Goal: Task Accomplishment & Management: Complete application form

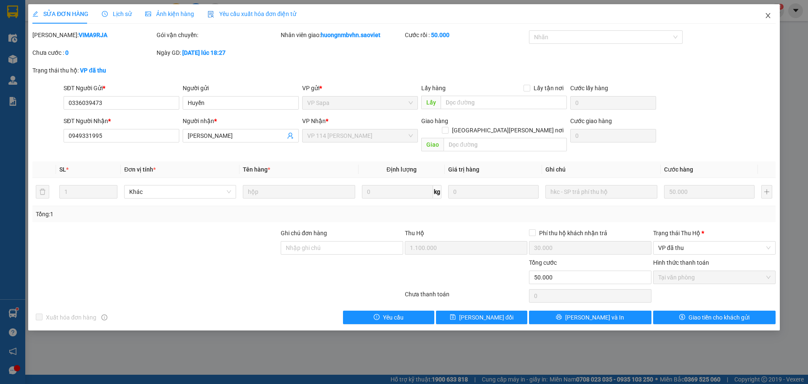
click at [766, 16] on icon "close" at bounding box center [768, 15] width 7 height 7
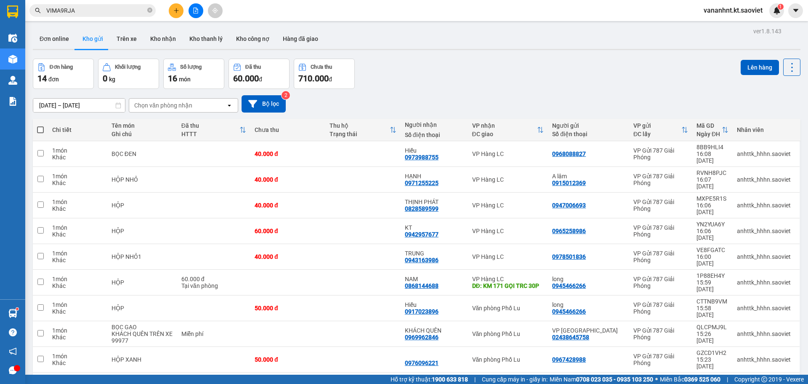
click at [53, 11] on input "VIMA9RJA" at bounding box center [95, 10] width 99 height 9
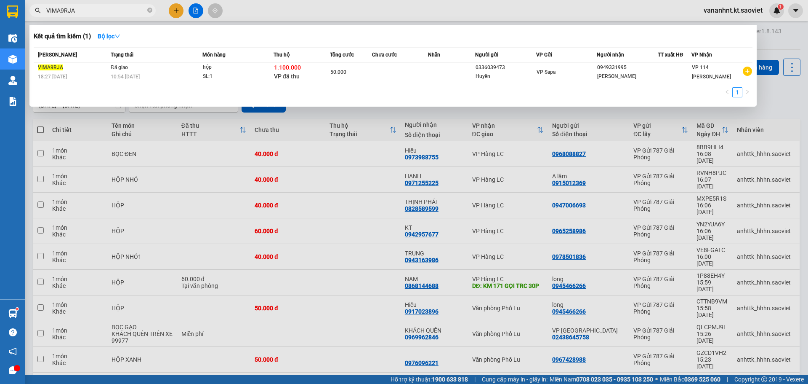
click at [53, 11] on input "VIMA9RJA" at bounding box center [95, 10] width 99 height 9
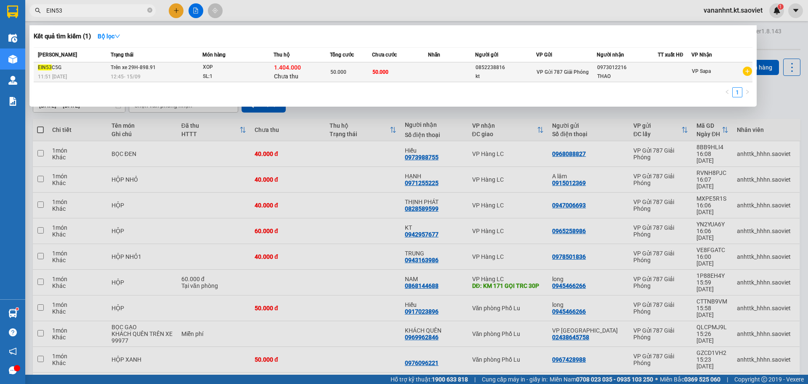
type input "EIN53"
click at [285, 65] on span "1.404.000" at bounding box center [287, 67] width 27 height 7
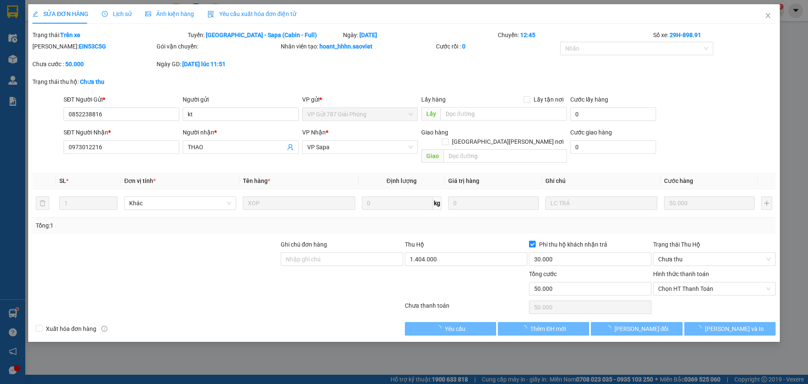
type input "0852238816"
type input "kt"
type input "0973012216"
type input "THAO"
type input "50.000"
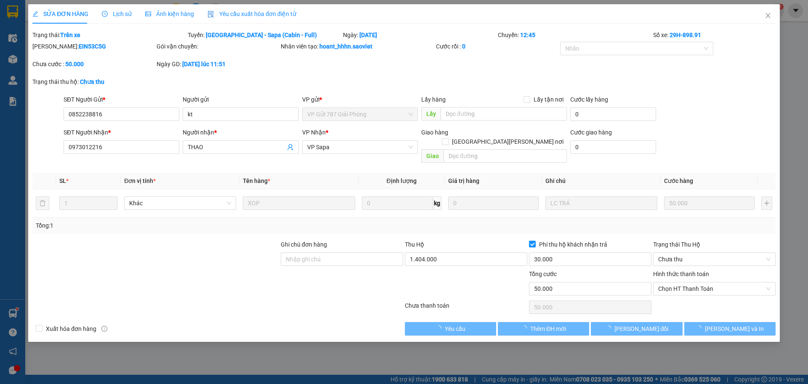
type input "50.000"
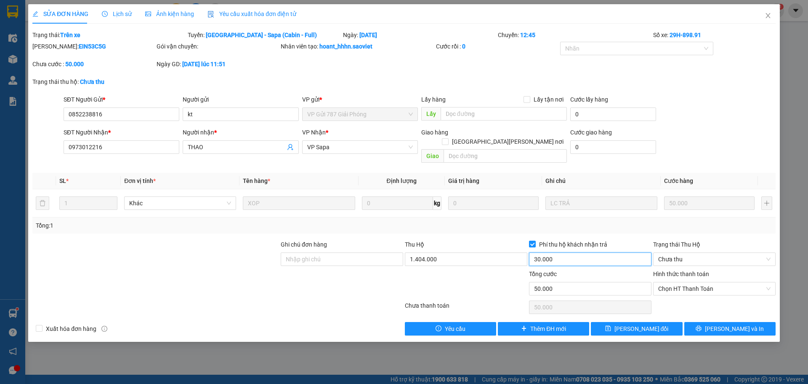
click at [559, 252] on input "30.000" at bounding box center [590, 258] width 123 height 13
type input "0"
click at [427, 252] on input "1.404.000" at bounding box center [466, 258] width 123 height 13
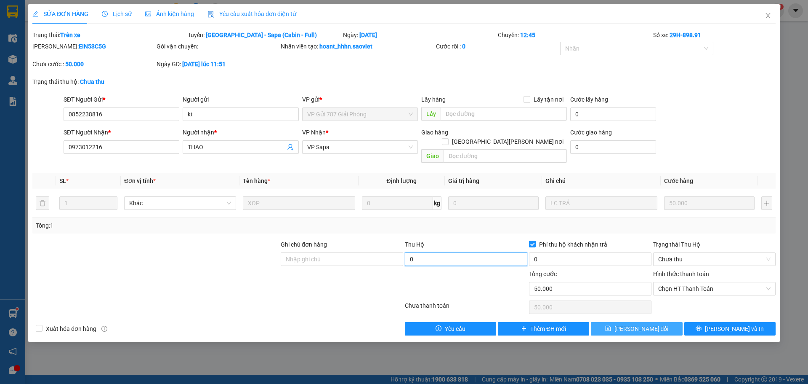
type input "0"
click at [637, 324] on span "[PERSON_NAME] đổi" at bounding box center [642, 328] width 54 height 9
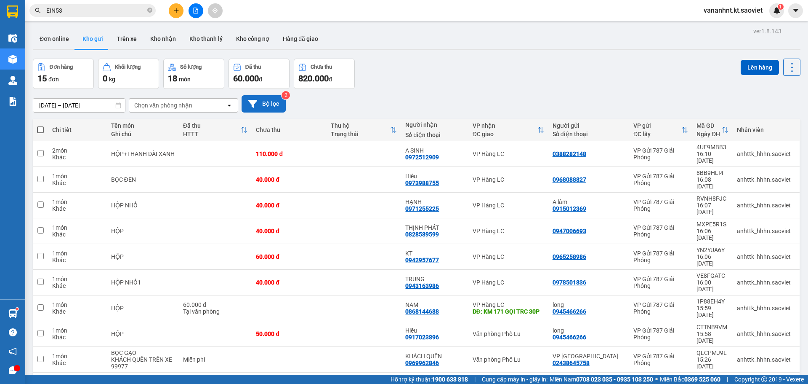
click at [271, 104] on button "Bộ lọc" at bounding box center [264, 103] width 44 height 17
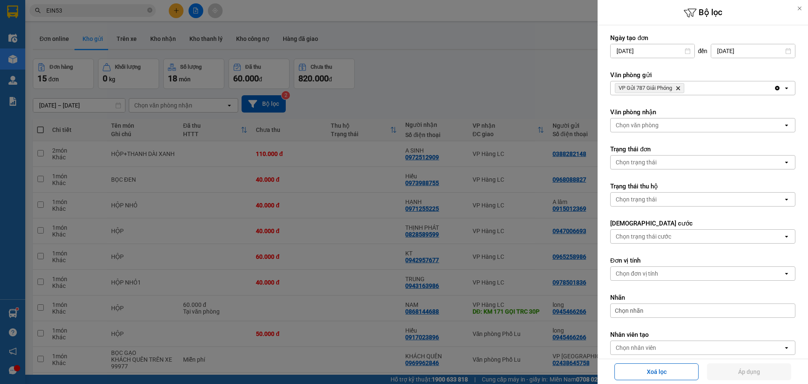
click at [680, 87] on icon "VP Gửi 787 Giải Phóng, close by backspace" at bounding box center [679, 88] width 4 height 4
click at [680, 87] on div "Chọn văn phòng" at bounding box center [697, 87] width 173 height 13
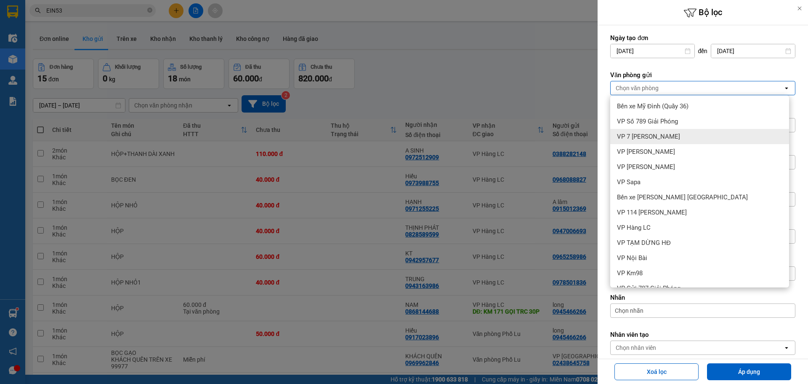
click at [660, 135] on span "VP 7 [PERSON_NAME]" at bounding box center [648, 136] width 63 height 8
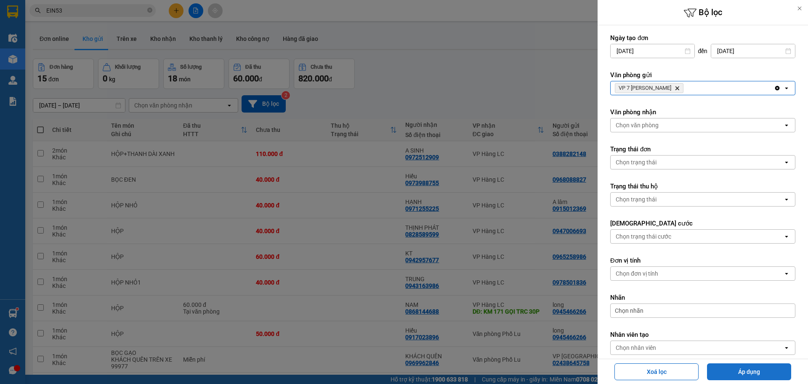
click at [781, 376] on button "Áp dụng" at bounding box center [749, 371] width 84 height 17
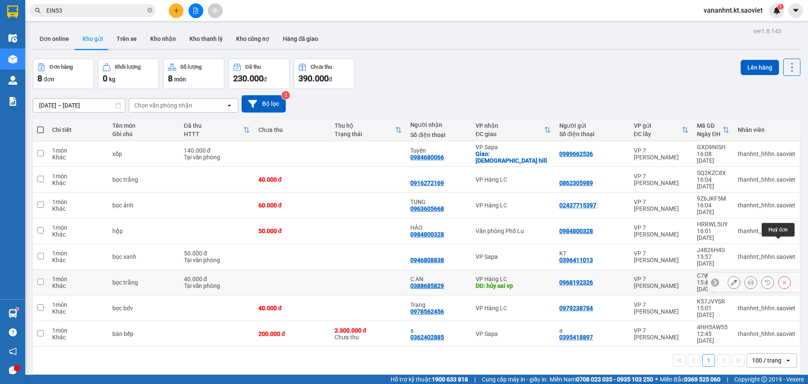
click at [782, 279] on icon at bounding box center [785, 282] width 6 height 6
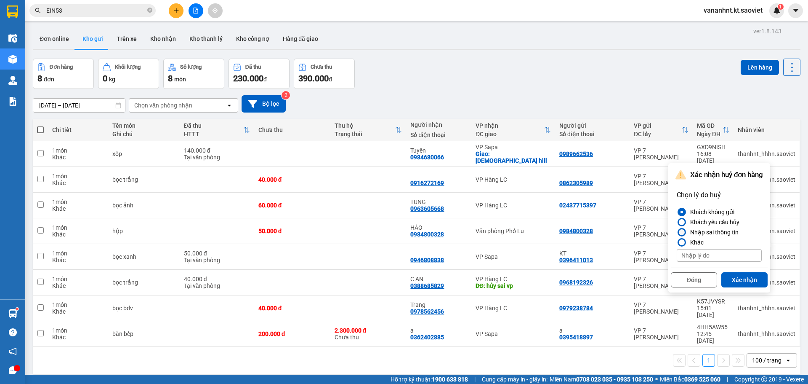
click at [717, 228] on div "Nhập sai thông tin" at bounding box center [713, 232] width 52 height 10
click at [677, 232] on input "Nhập sai thông tin" at bounding box center [677, 232] width 0 height 0
click at [737, 272] on button "Xác nhận" at bounding box center [745, 279] width 46 height 15
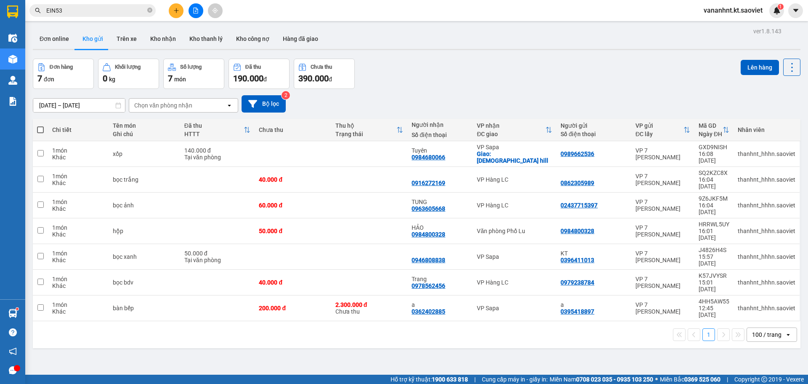
click at [52, 9] on input "EIN53" at bounding box center [95, 10] width 99 height 9
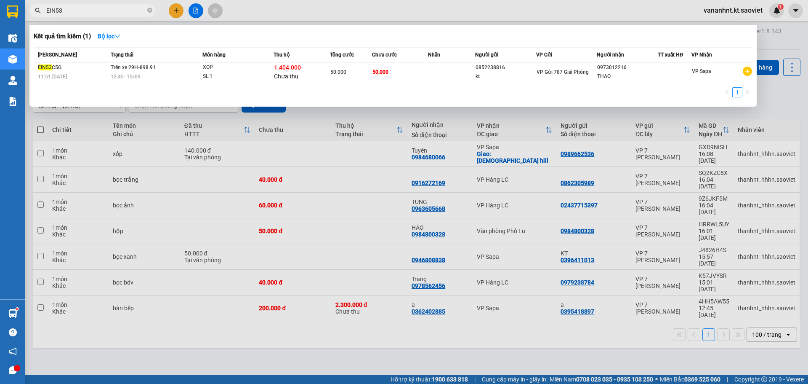
click at [52, 9] on input "EIN53" at bounding box center [95, 10] width 99 height 9
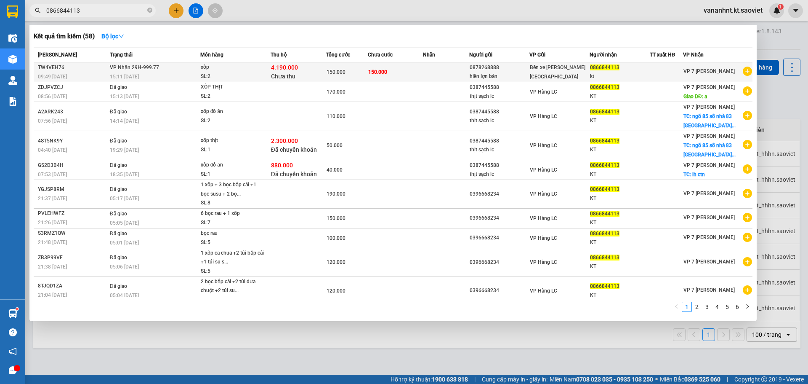
type input "0866844113"
click at [211, 67] on div "xốp" at bounding box center [232, 67] width 63 height 9
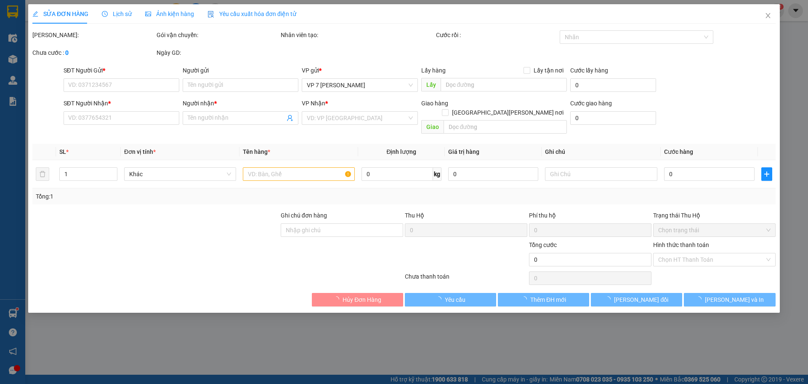
type input "0878268888"
type input "hiền lợn bản"
type input "0866844113"
type input "kt"
type input "150.000"
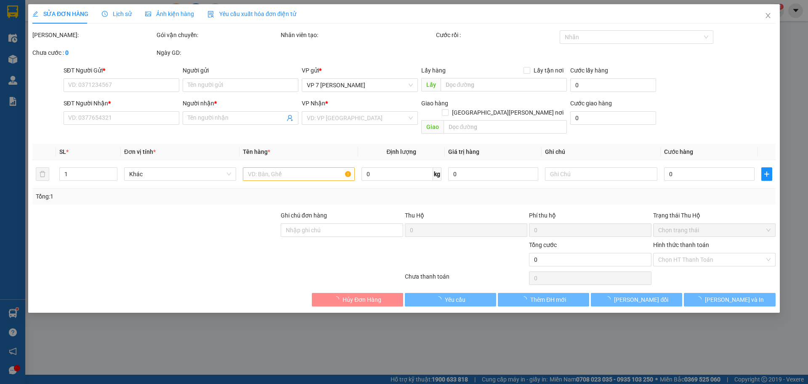
type input "150.000"
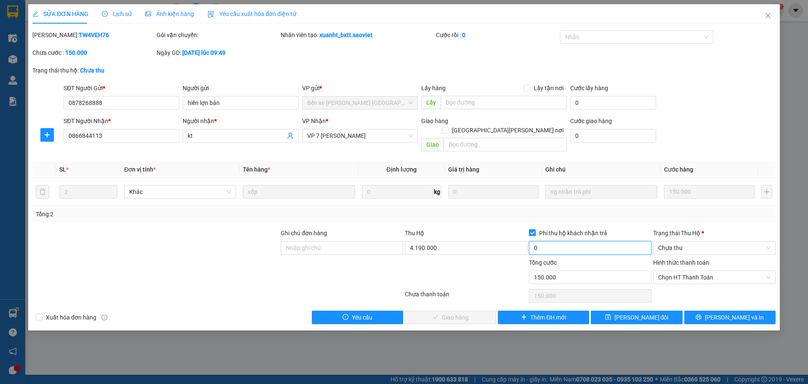
click at [563, 241] on input "0" at bounding box center [590, 247] width 123 height 13
type input "50.000"
click at [570, 209] on div "Tổng: 2" at bounding box center [404, 213] width 737 height 9
click at [658, 310] on button "[PERSON_NAME] đổi" at bounding box center [636, 316] width 91 height 13
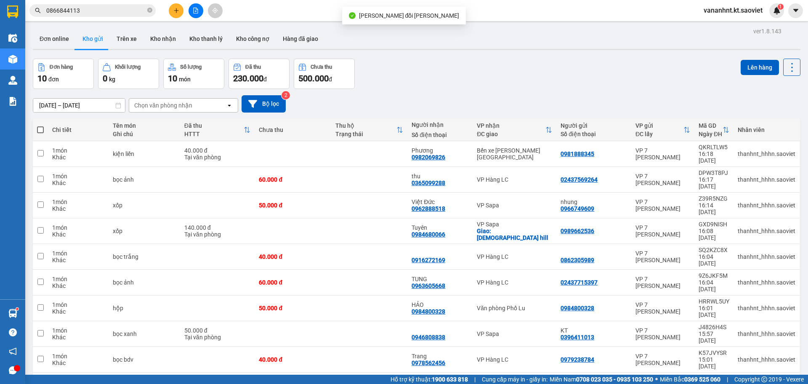
click at [81, 10] on input "0866844113" at bounding box center [95, 10] width 99 height 9
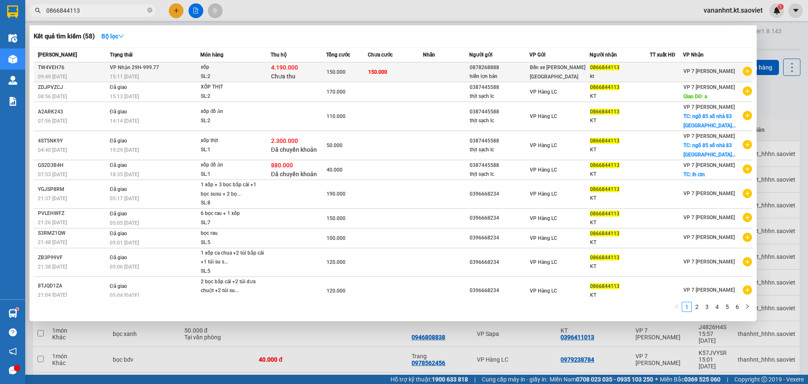
click at [316, 75] on div "4.190.000 Chưa thu" at bounding box center [298, 72] width 55 height 18
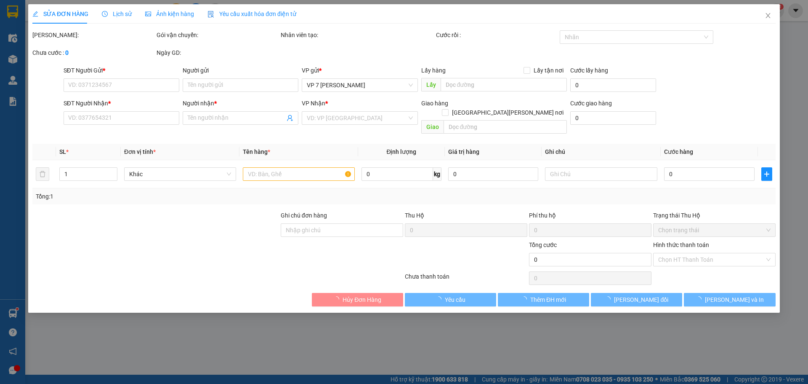
type input "0878268888"
type input "hiền lợn bản"
type input "0866844113"
type input "kt"
type input "150.000"
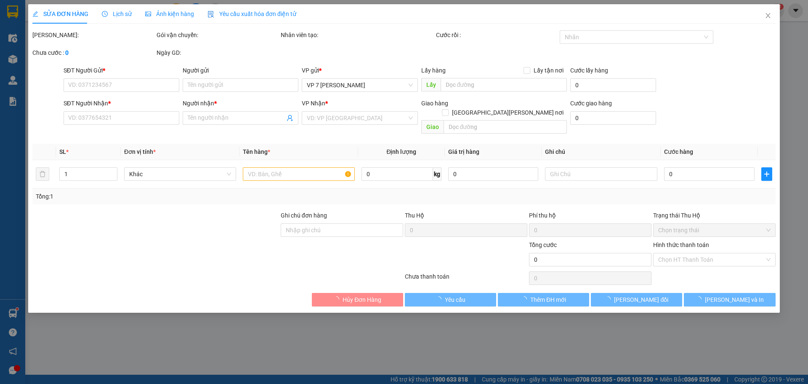
type input "150.000"
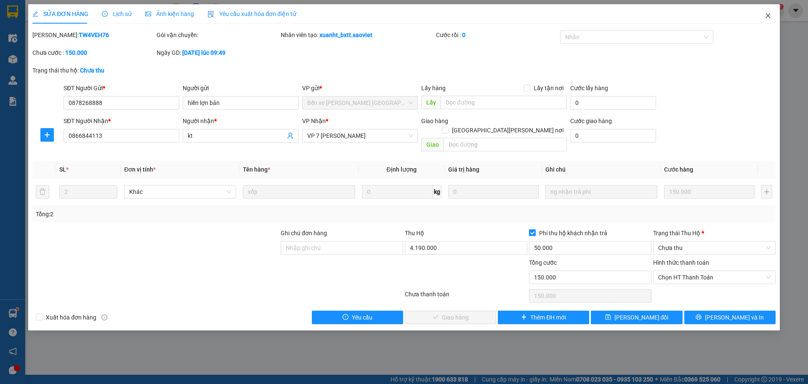
click at [766, 15] on icon "close" at bounding box center [768, 15] width 7 height 7
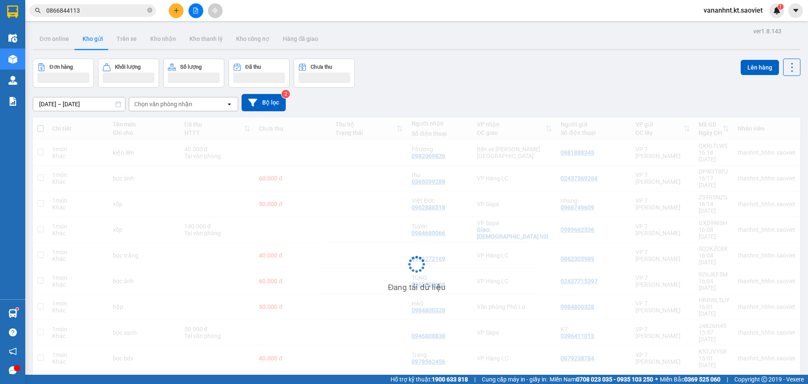
click at [64, 12] on input "0866844113" at bounding box center [95, 10] width 99 height 9
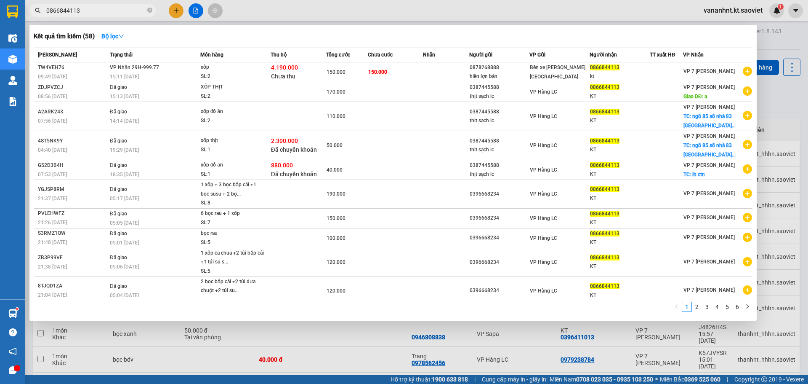
click at [64, 12] on input "0866844113" at bounding box center [95, 10] width 99 height 9
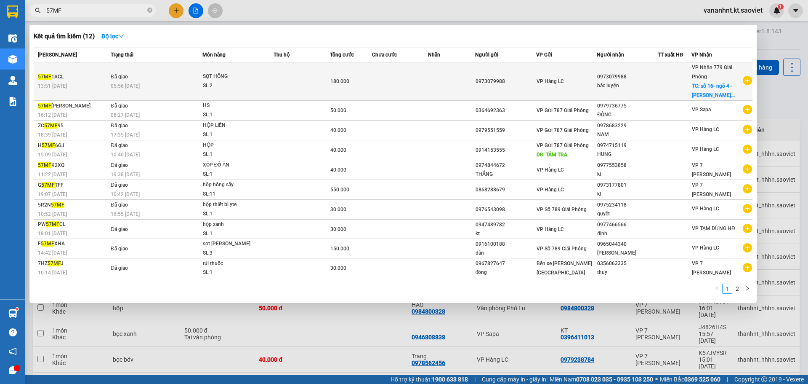
type input "57MF"
click at [269, 86] on span "SỌT HỒNG SL: 2" at bounding box center [238, 81] width 70 height 18
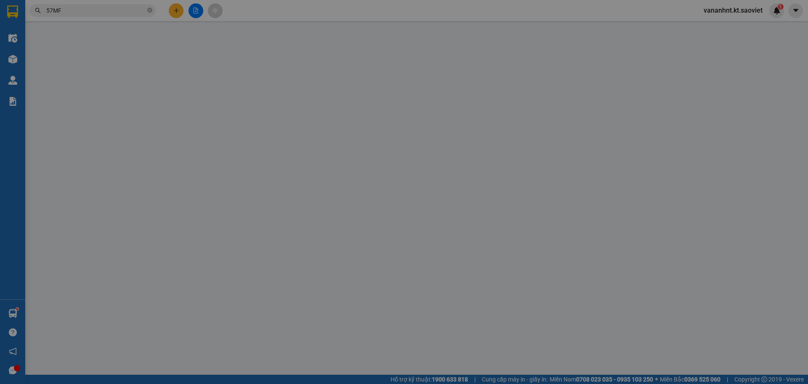
type input "0973079988"
type input "bác luyện"
checkbox input "true"
type input "số 16- ngõ 4 - [PERSON_NAME] tự - đống đa(đã thu ship)"
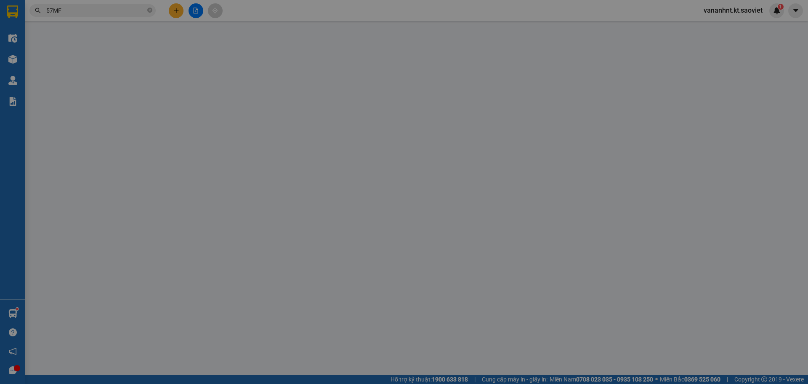
type input "80.000"
type input "180.000"
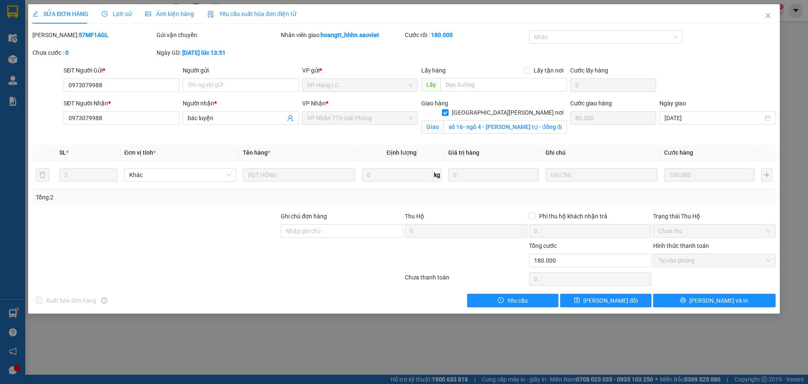
click at [79, 35] on b "57MF1AGL" at bounding box center [94, 35] width 30 height 7
copy b "57MF1AGL"
